Goal: Navigation & Orientation: Find specific page/section

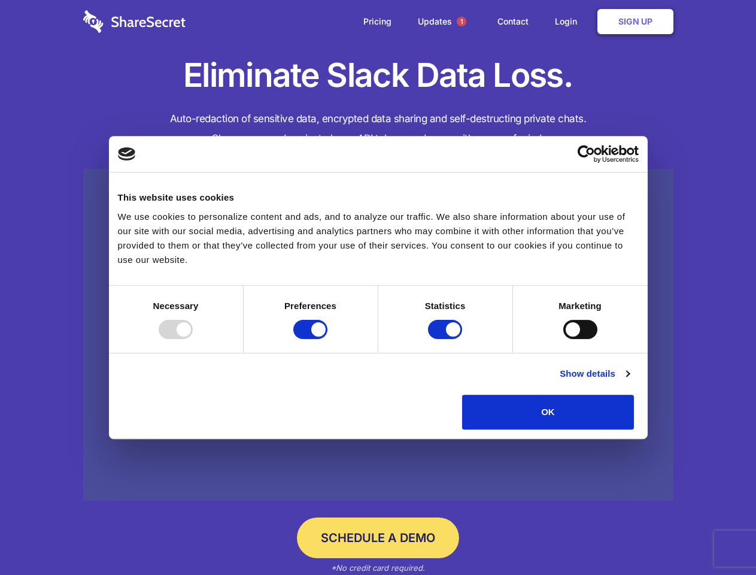
click at [193, 339] on div at bounding box center [176, 329] width 34 height 19
click at [327, 339] on input "Preferences" at bounding box center [310, 329] width 34 height 19
checkbox input "false"
click at [447, 339] on input "Statistics" at bounding box center [445, 329] width 34 height 19
checkbox input "false"
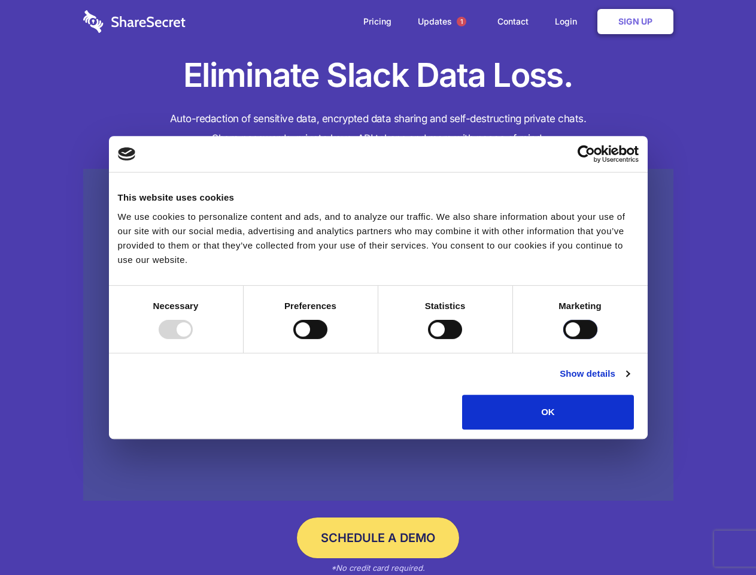
click at [563, 339] on input "Marketing" at bounding box center [580, 329] width 34 height 19
checkbox input "true"
click at [629, 381] on link "Show details" at bounding box center [594, 373] width 69 height 14
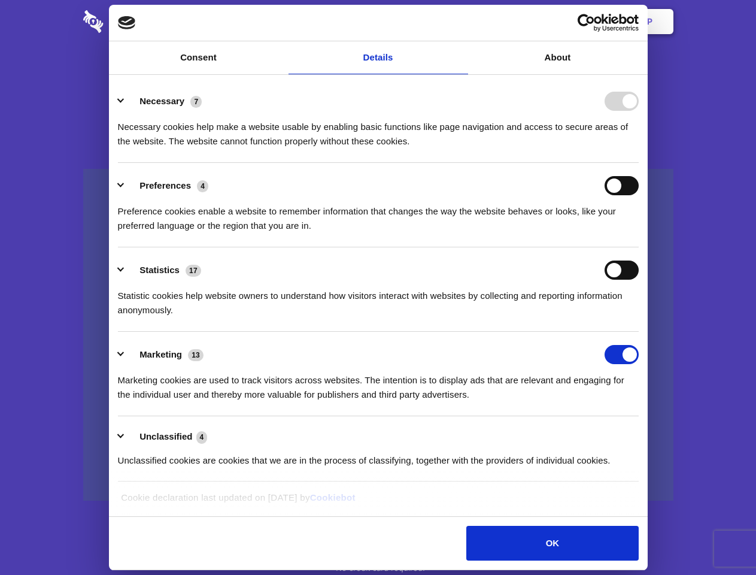
click at [639, 163] on li "Necessary 7 Necessary cookies help make a website usable by enabling basic func…" at bounding box center [378, 120] width 521 height 84
click at [461, 22] on span "1" at bounding box center [462, 22] width 10 height 10
